Goal: Transaction & Acquisition: Purchase product/service

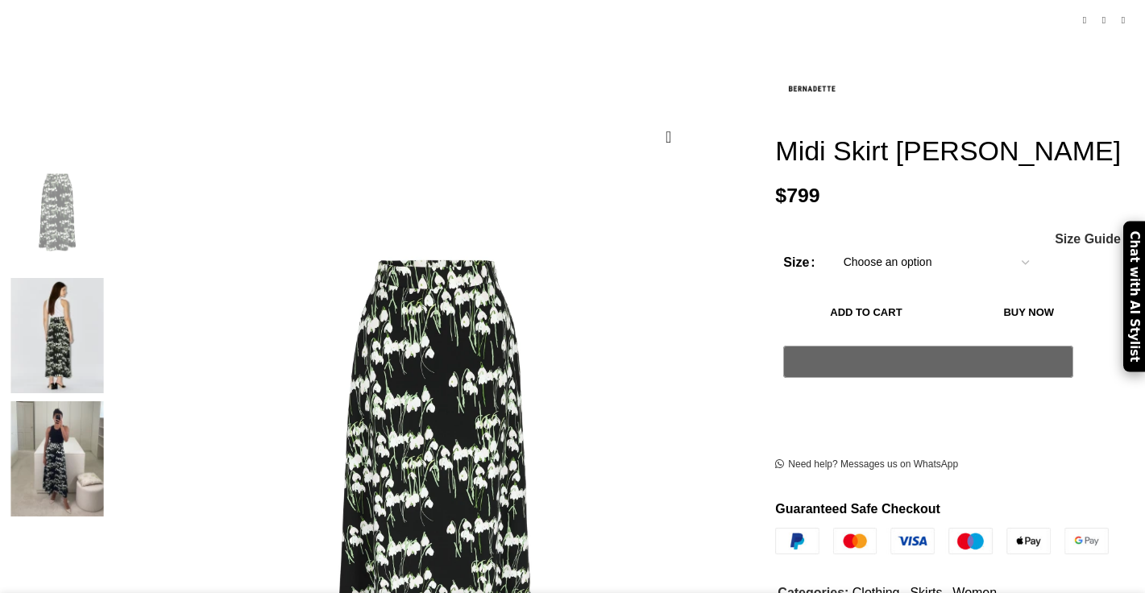
scroll to position [176, 0]
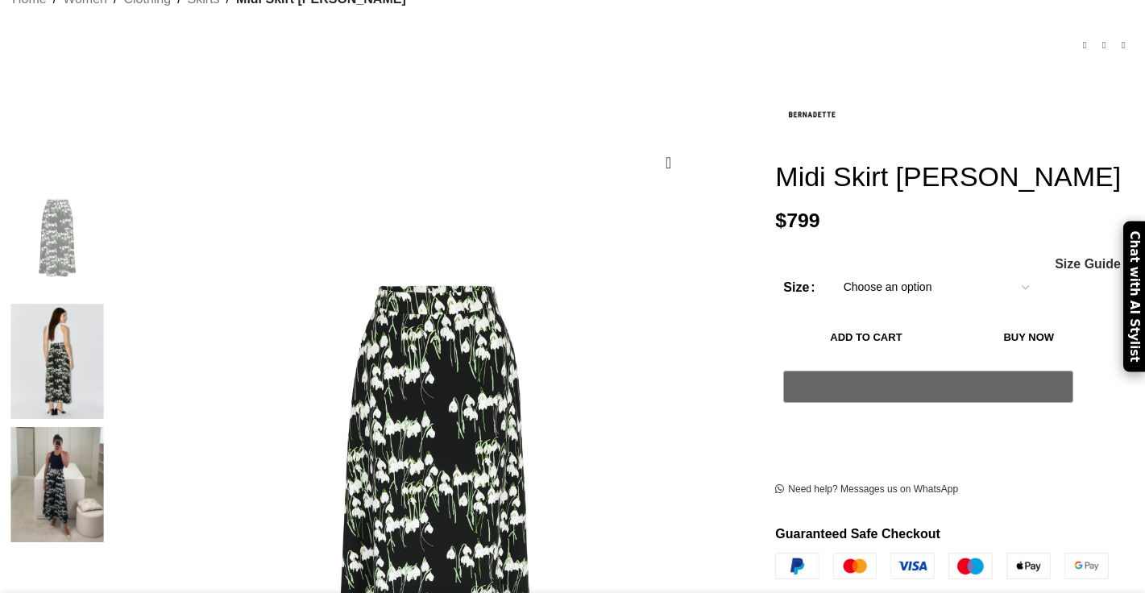
click at [106, 427] on img at bounding box center [57, 484] width 98 height 115
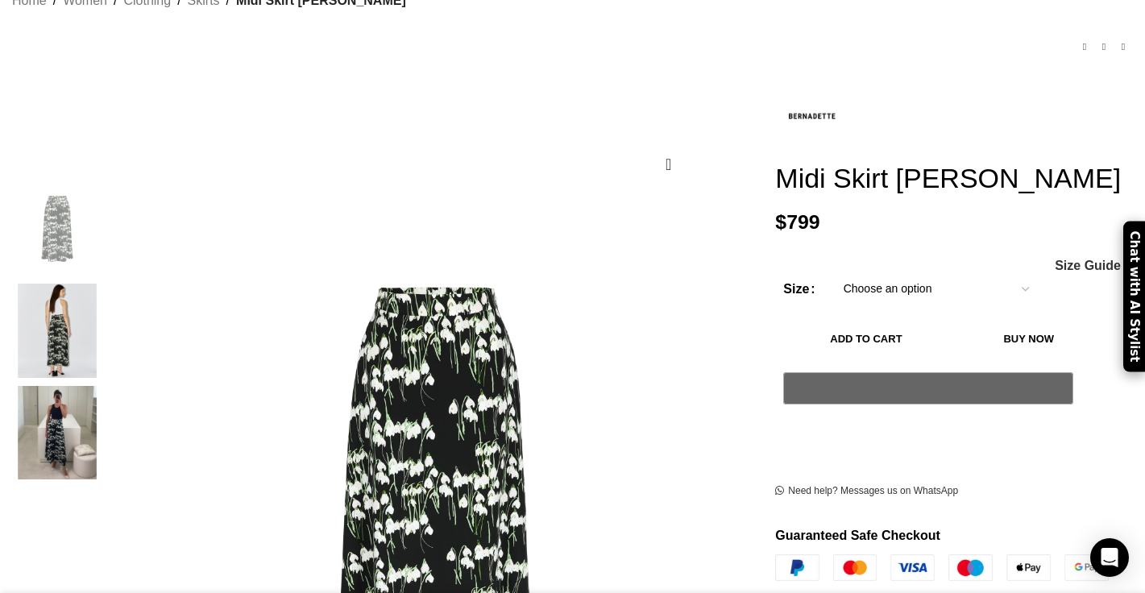
click at [106, 284] on img "2 / 3" at bounding box center [57, 331] width 98 height 94
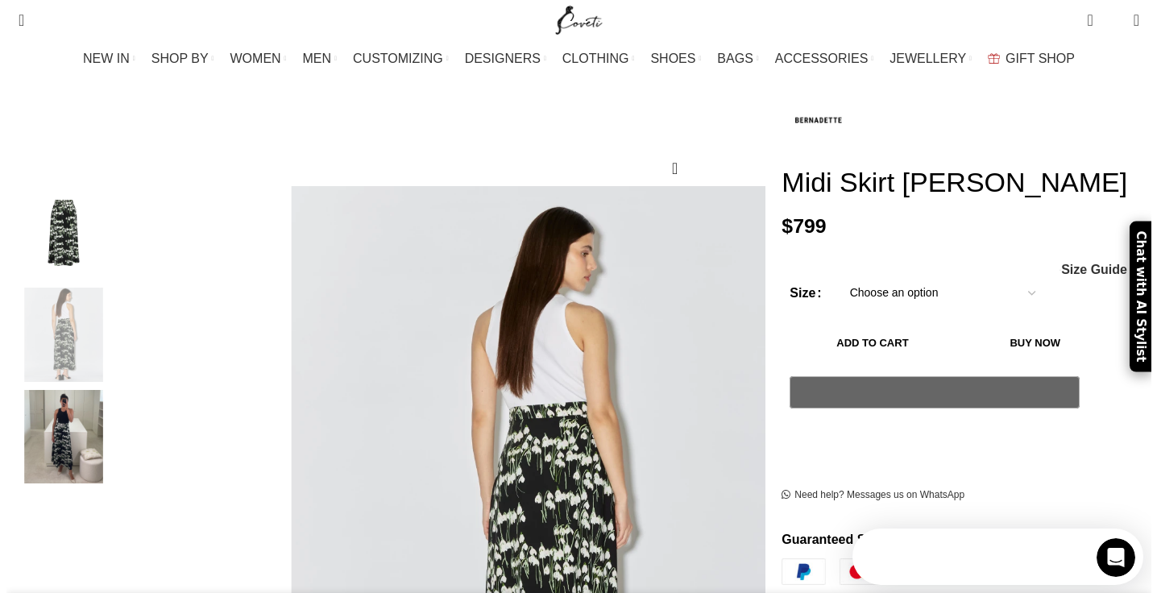
scroll to position [0, 0]
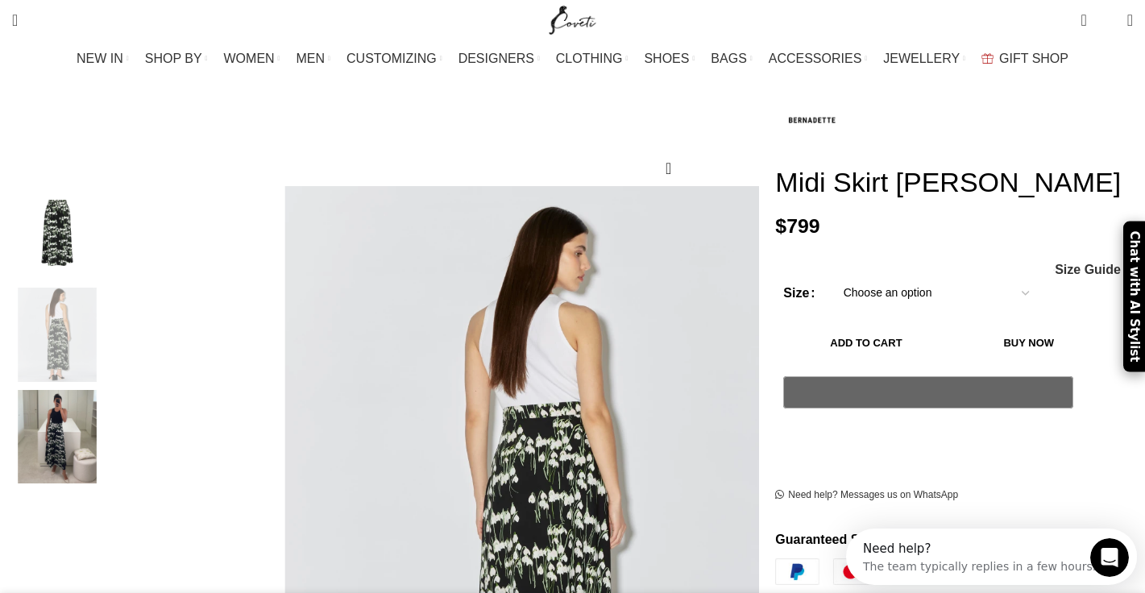
click at [901, 276] on select "Choose an option 4 UK 6 UK 8 UK 10 UK 12 UK 14 UK" at bounding box center [935, 293] width 209 height 34
click at [1055, 263] on span "Size Guide" at bounding box center [1088, 269] width 66 height 13
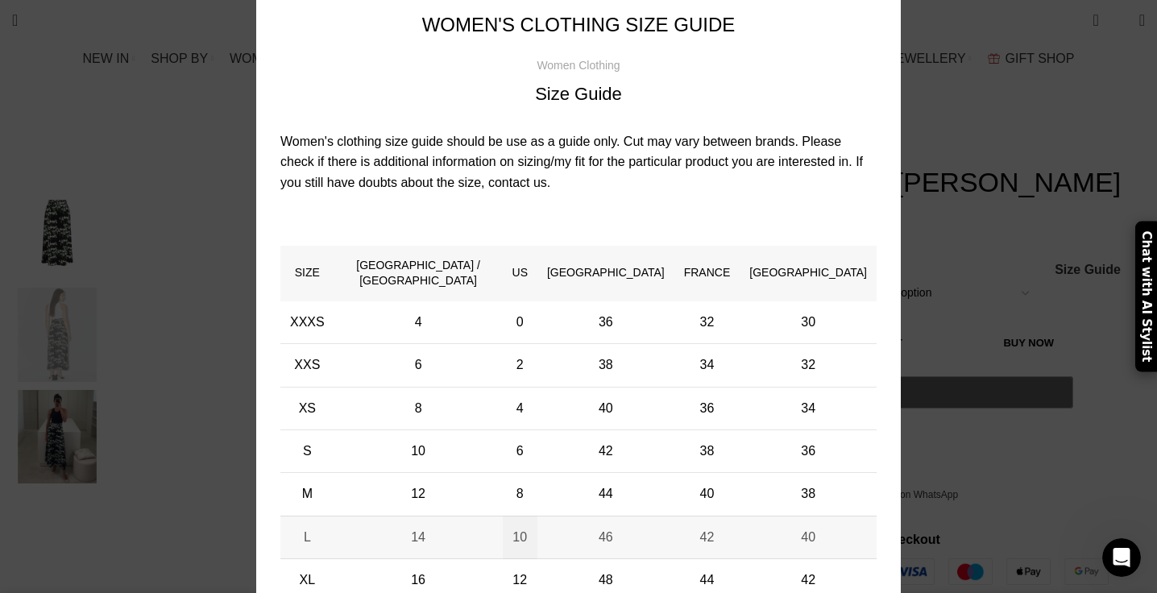
scroll to position [57, 0]
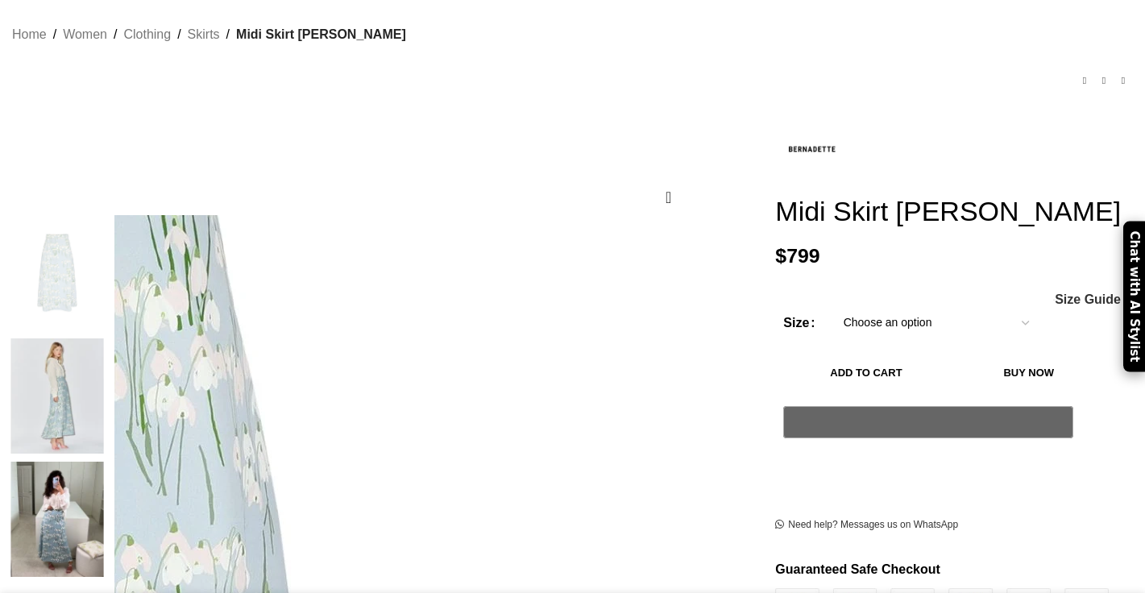
scroll to position [126, 0]
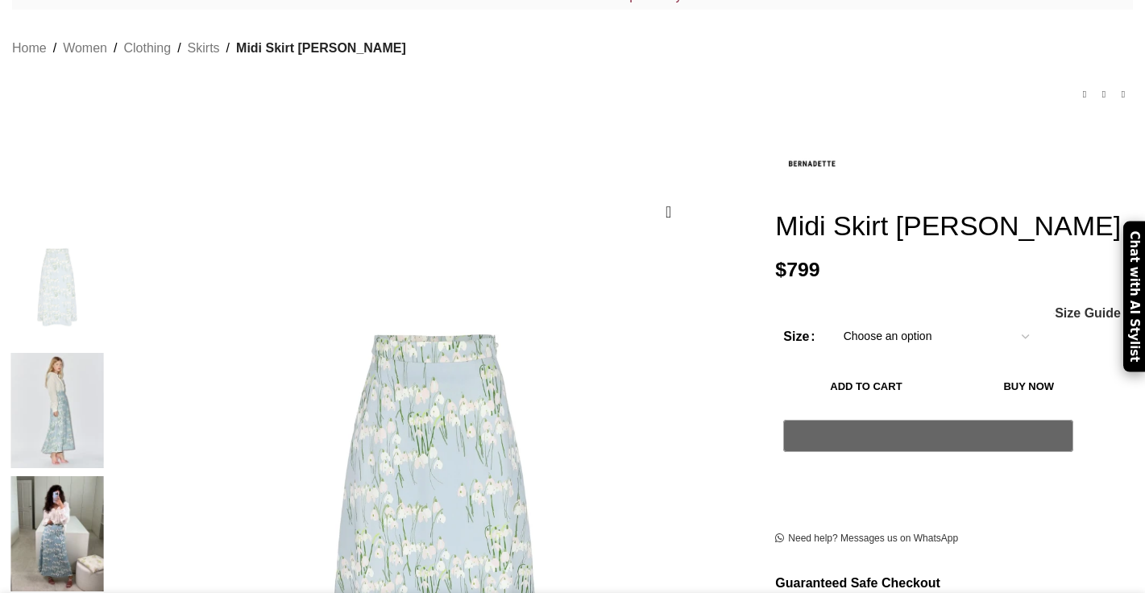
click at [106, 353] on img at bounding box center [57, 410] width 98 height 115
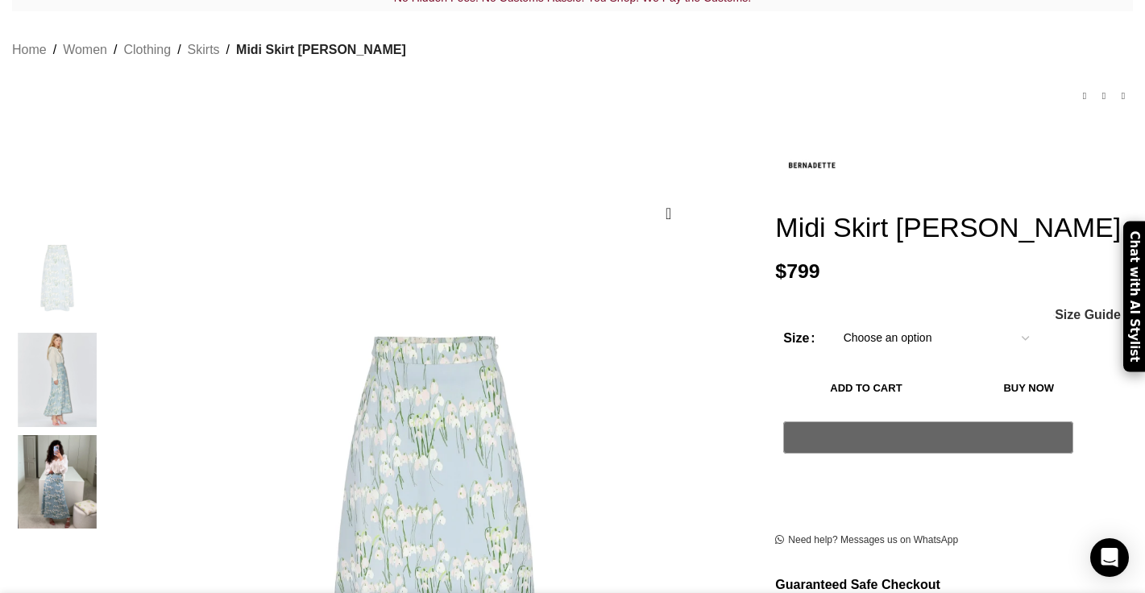
click at [106, 377] on img "2 / 3" at bounding box center [57, 380] width 98 height 94
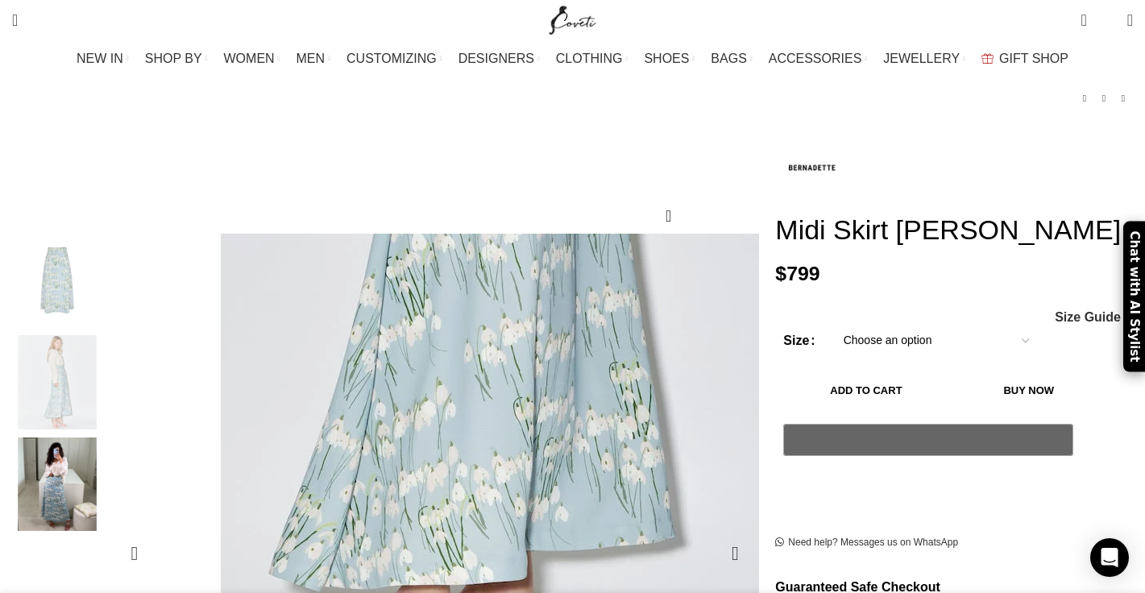
scroll to position [120, 0]
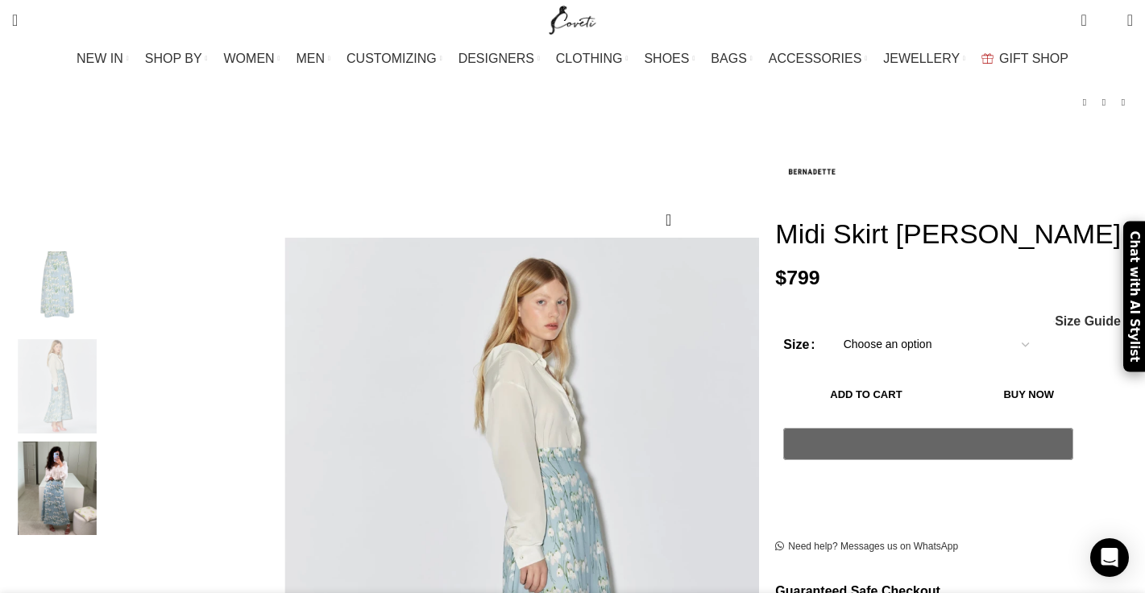
click at [893, 328] on select "Choose an option 4 UK 6 UK 8 UK 10 UK 12 UK 14 UK" at bounding box center [935, 345] width 209 height 34
select select "14-uk"
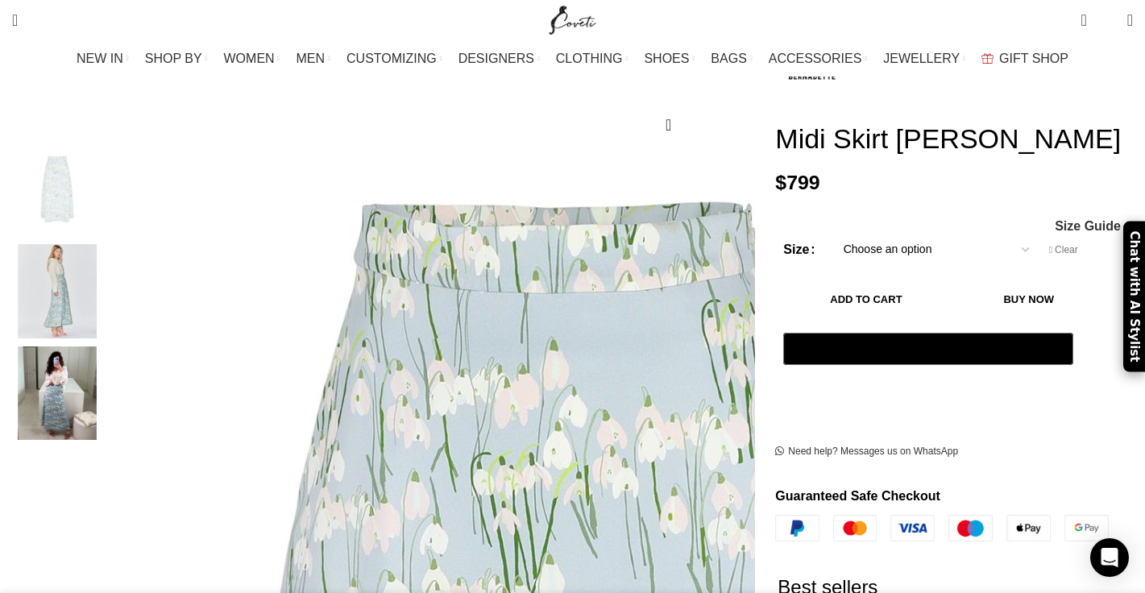
scroll to position [0, 339]
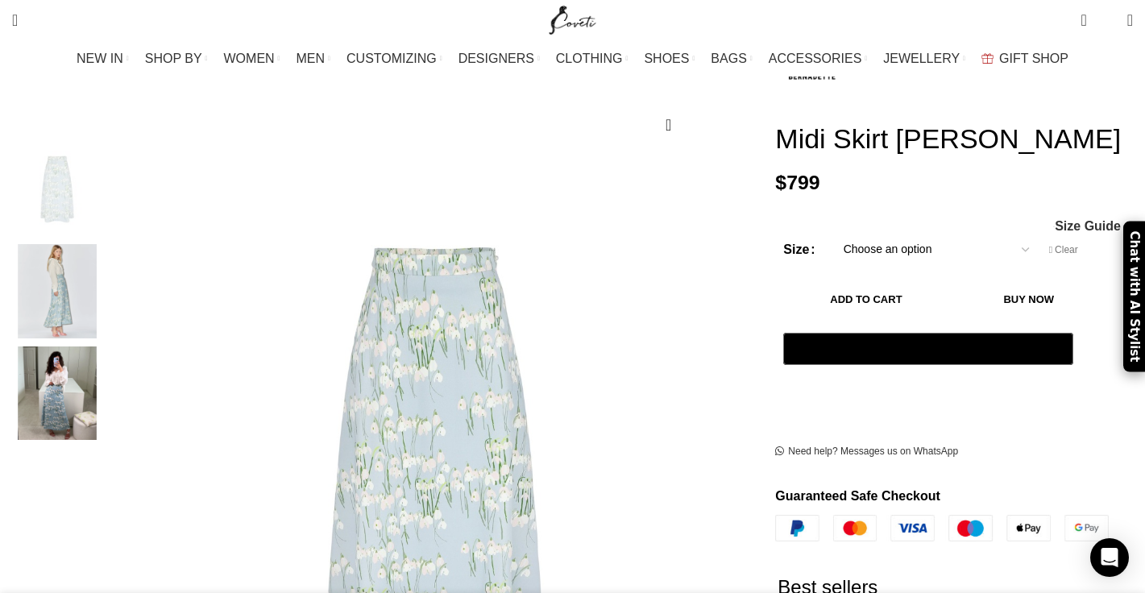
click at [106, 372] on img "3 / 3" at bounding box center [57, 393] width 98 height 94
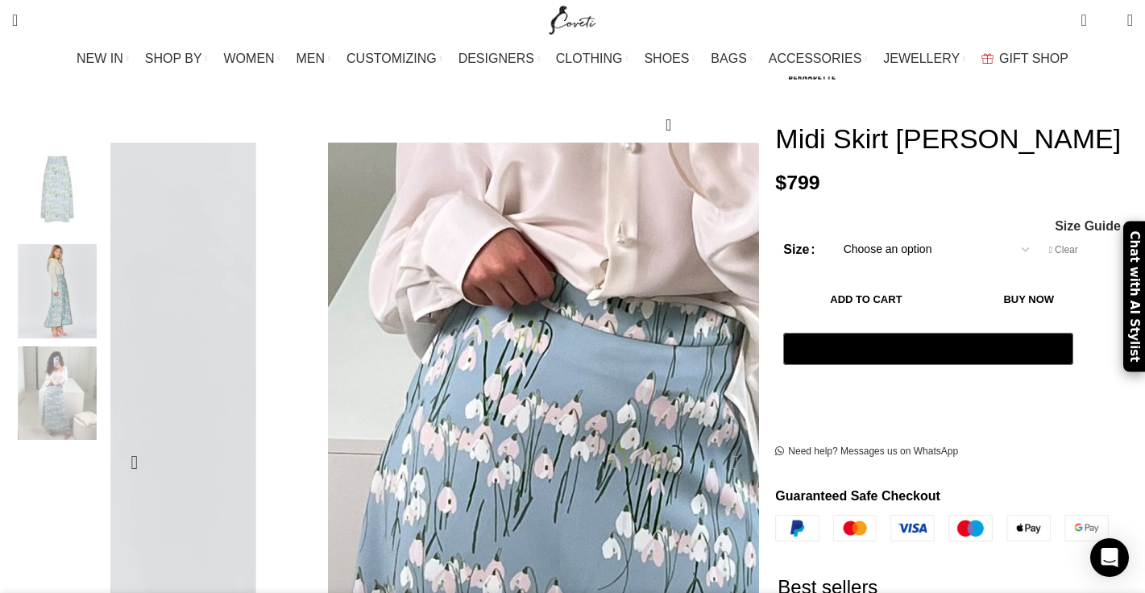
scroll to position [0, 508]
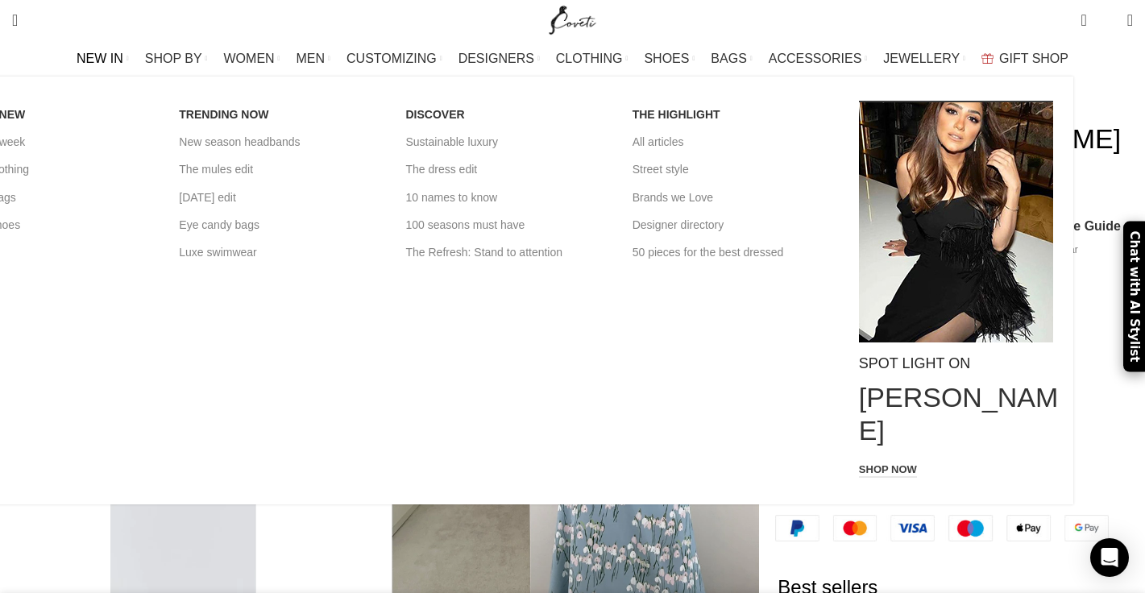
click at [123, 52] on span "NEW IN" at bounding box center [100, 58] width 47 height 15
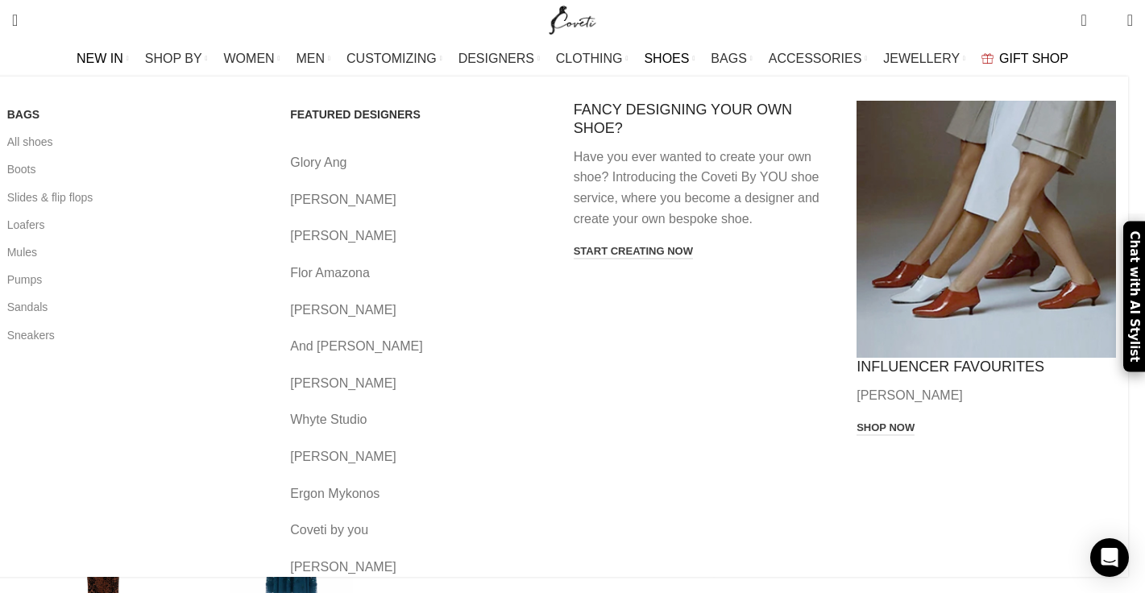
click at [668, 52] on span "SHOES" at bounding box center [666, 58] width 45 height 15
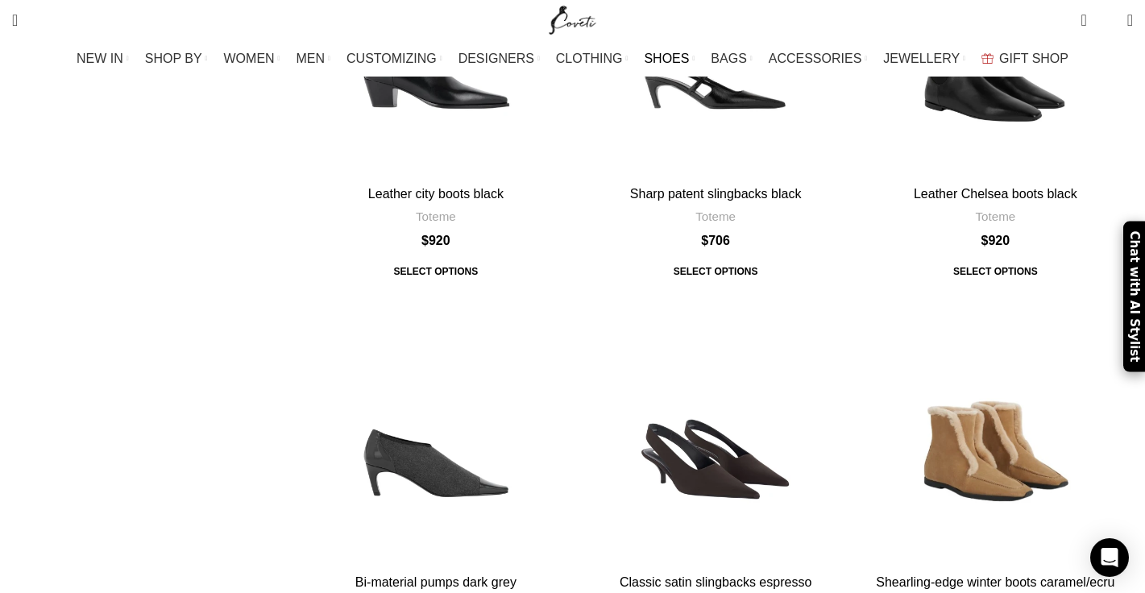
scroll to position [1825, 0]
